Goal: Task Accomplishment & Management: Manage account settings

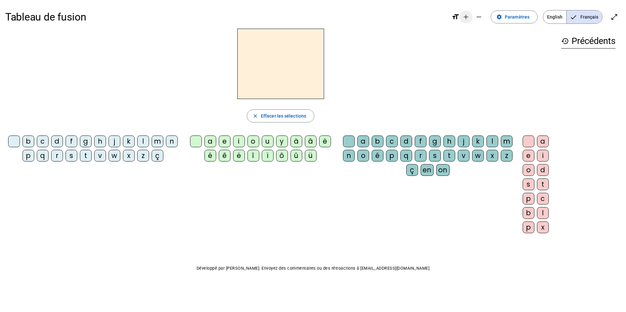
click at [463, 18] on mat-icon "add" at bounding box center [466, 17] width 8 height 8
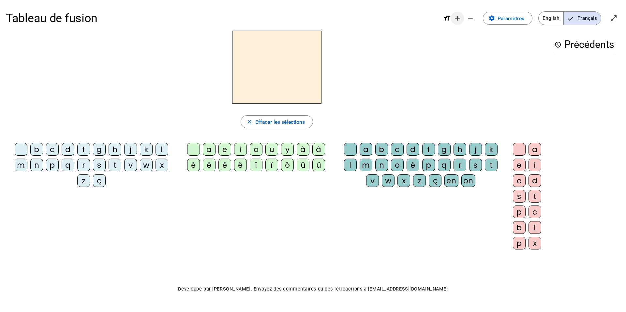
click at [463, 18] on span "Diminuer la taille de la police" at bounding box center [471, 18] width 16 height 16
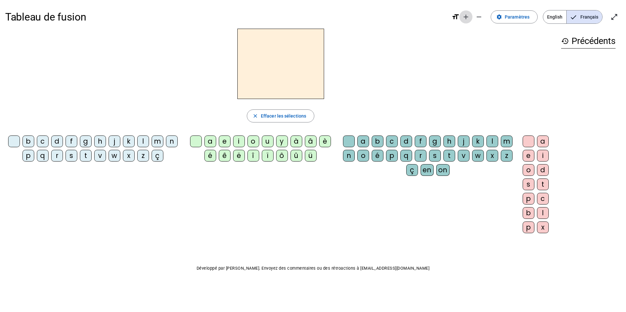
click at [463, 18] on mat-icon "add" at bounding box center [466, 17] width 8 height 8
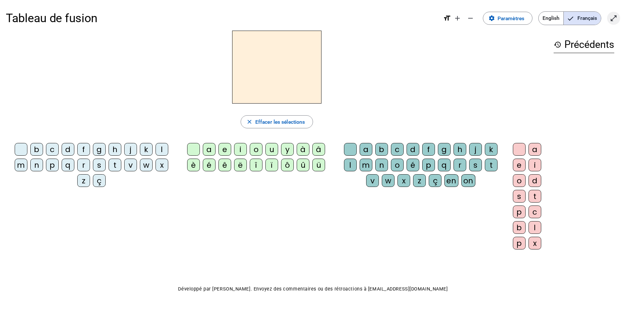
click at [610, 17] on mat-icon "open_in_full" at bounding box center [614, 18] width 8 height 8
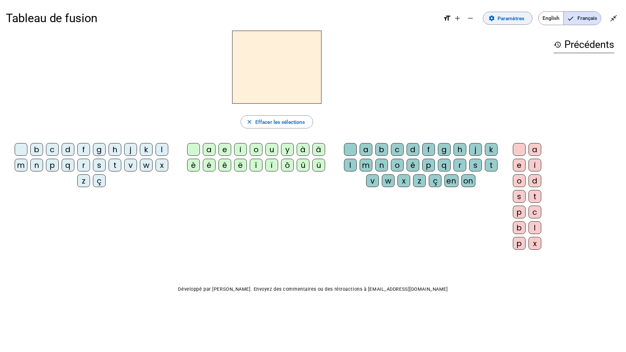
click at [508, 19] on span "Paramètres" at bounding box center [511, 18] width 27 height 9
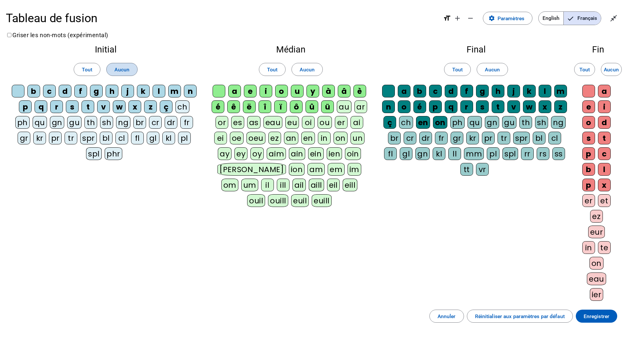
click at [128, 68] on span "Aucun" at bounding box center [121, 69] width 15 height 9
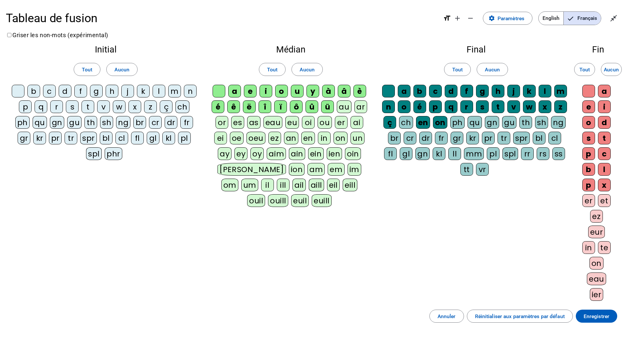
click at [88, 106] on div "t" at bounding box center [88, 106] width 13 height 13
click at [81, 90] on div "f" at bounding box center [80, 91] width 13 height 13
click at [33, 91] on div "b" at bounding box center [33, 91] width 13 height 13
click at [57, 107] on div "r" at bounding box center [56, 106] width 13 height 13
click at [26, 107] on div "p" at bounding box center [25, 106] width 13 height 13
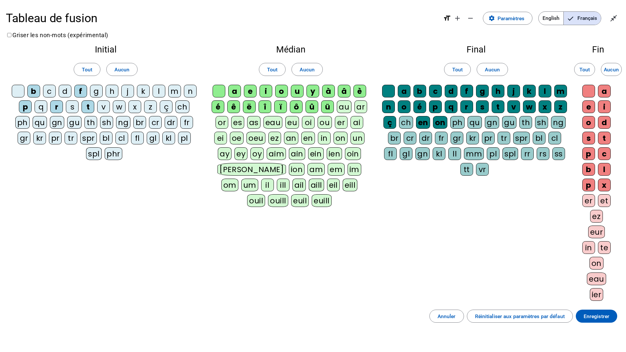
click at [233, 91] on div "a" at bounding box center [234, 91] width 13 height 13
click at [234, 106] on div "ê" at bounding box center [233, 106] width 13 height 13
click at [297, 93] on div "u" at bounding box center [297, 91] width 13 height 13
click at [304, 71] on span "Aucun" at bounding box center [307, 69] width 15 height 9
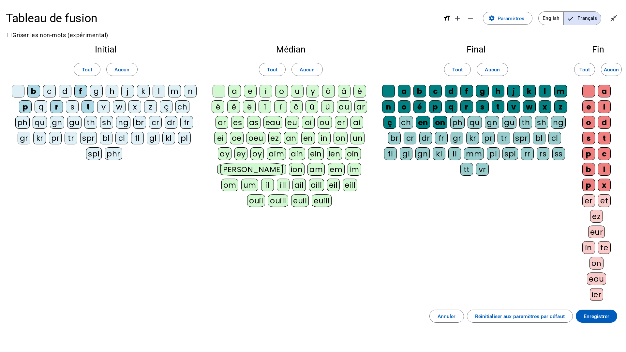
click at [234, 93] on div "a" at bounding box center [234, 91] width 13 height 13
click at [233, 108] on div "ê" at bounding box center [233, 106] width 13 height 13
click at [298, 91] on div "u" at bounding box center [297, 91] width 13 height 13
click at [267, 92] on div "i" at bounding box center [266, 91] width 13 height 13
click at [513, 105] on div "v" at bounding box center [513, 106] width 13 height 13
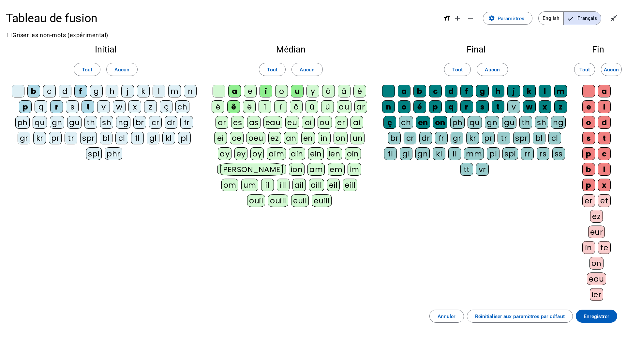
click at [500, 107] on div "t" at bounding box center [498, 106] width 13 height 13
click at [483, 108] on div "s" at bounding box center [482, 106] width 13 height 13
click at [481, 92] on div "g" at bounding box center [482, 91] width 13 height 13
click at [590, 106] on div "e" at bounding box center [588, 106] width 13 height 13
click at [610, 68] on span "Aucun" at bounding box center [611, 69] width 15 height 9
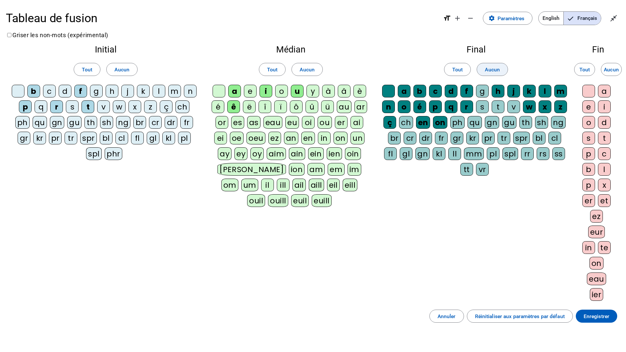
click at [488, 73] on span "Aucun" at bounding box center [492, 69] width 15 height 9
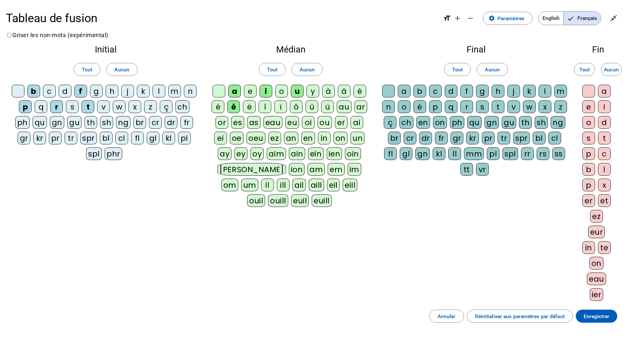
click at [499, 104] on div "t" at bounding box center [498, 106] width 13 height 13
click at [482, 109] on div "s" at bounding box center [482, 106] width 13 height 13
click at [483, 93] on div "g" at bounding box center [482, 91] width 13 height 13
click at [515, 105] on div "v" at bounding box center [513, 106] width 13 height 13
click at [592, 106] on div "e" at bounding box center [588, 106] width 13 height 13
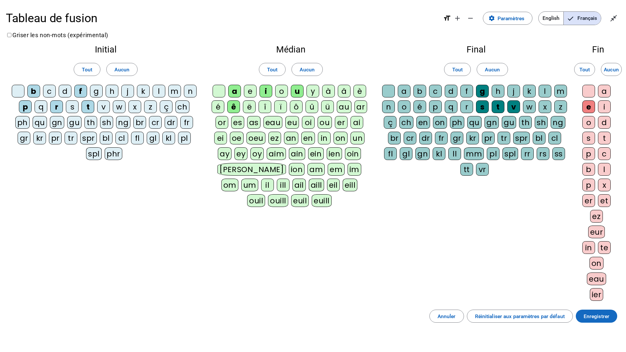
click at [591, 312] on span "Enregistrer" at bounding box center [597, 316] width 26 height 9
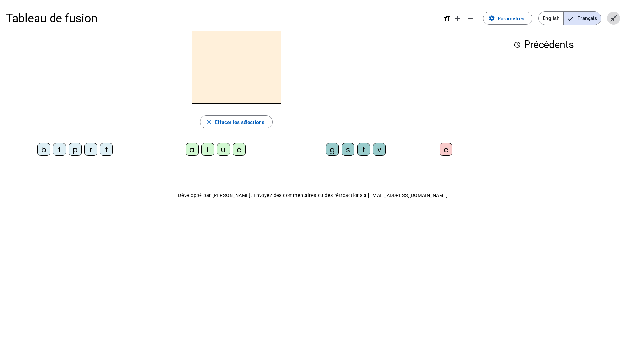
click at [612, 17] on mat-icon "close_fullscreen" at bounding box center [614, 18] width 8 height 8
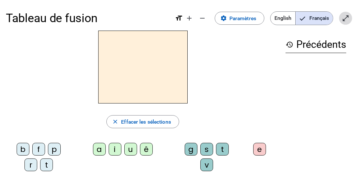
click at [344, 22] on mat-icon "open_in_full" at bounding box center [345, 18] width 8 height 8
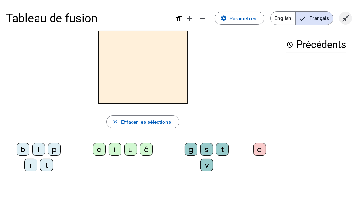
click at [348, 19] on mat-icon "close_fullscreen" at bounding box center [345, 18] width 8 height 8
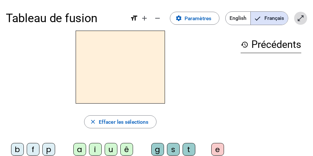
click at [295, 21] on span "Entrer en plein écran" at bounding box center [301, 18] width 16 height 16
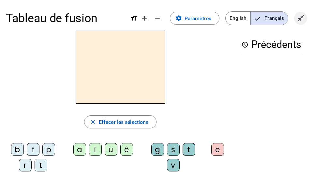
click at [300, 17] on mat-icon "close_fullscreen" at bounding box center [301, 18] width 8 height 8
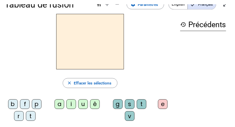
scroll to position [19, 0]
